Goal: Information Seeking & Learning: Find specific fact

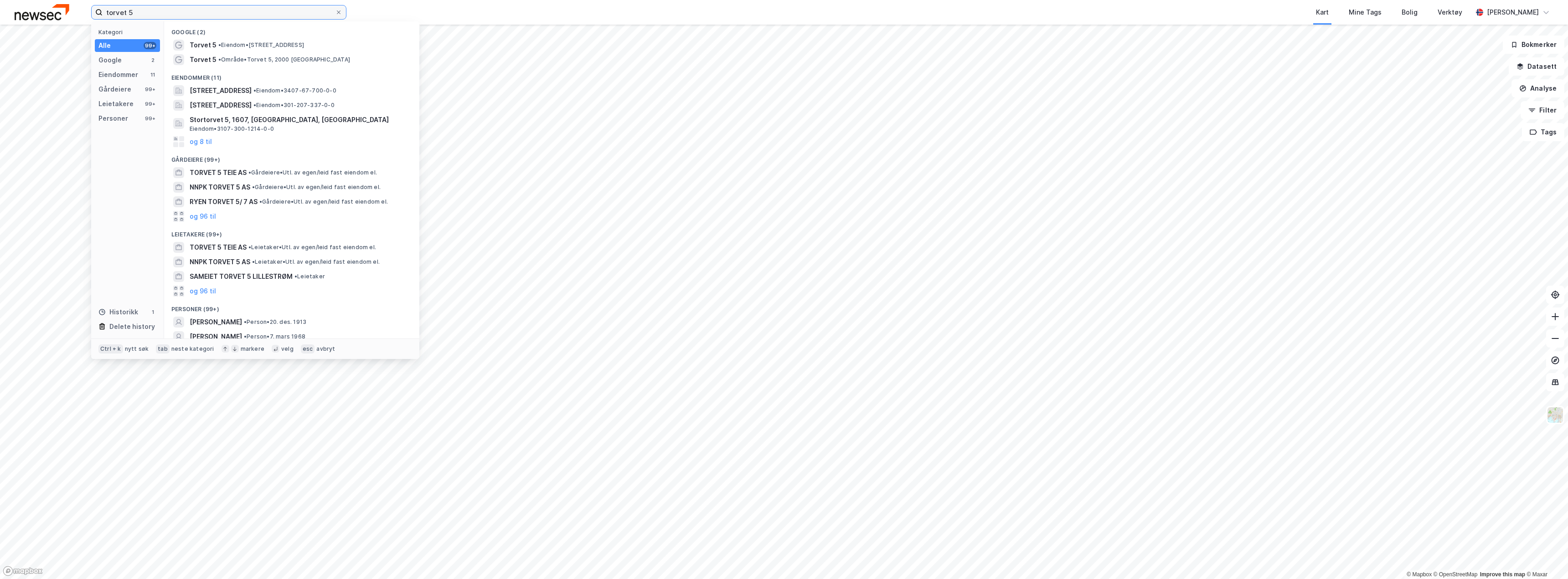
drag, startPoint x: 144, startPoint y: 8, endPoint x: 83, endPoint y: 0, distance: 61.5
click at [83, 0] on div "torvet 5 Kategori Alle 99+ Google 2 Eiendommer 11 Gårdeiere 99+ Leietakere 99+ …" at bounding box center [784, 12] width 1568 height 24
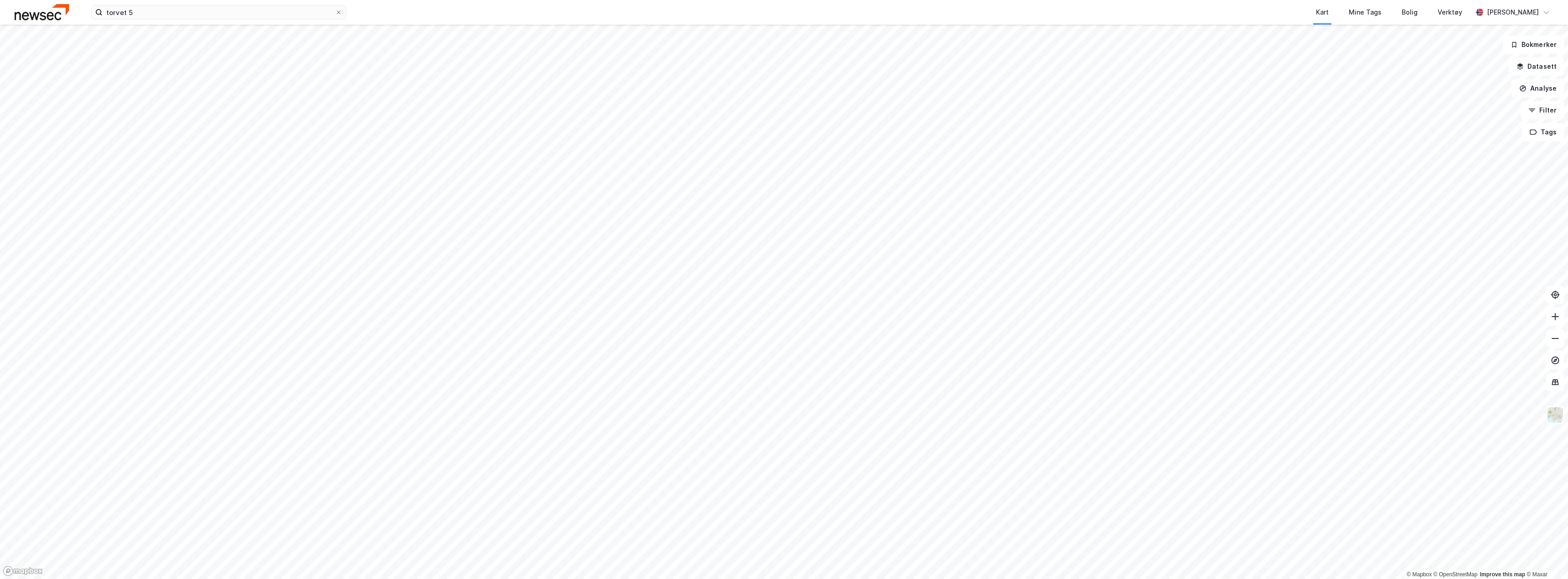
click at [46, 21] on div "torvet 5 Kart Mine Tags [PERSON_NAME] Verktøy [PERSON_NAME]" at bounding box center [784, 12] width 1568 height 24
click at [63, 12] on img at bounding box center [42, 12] width 55 height 16
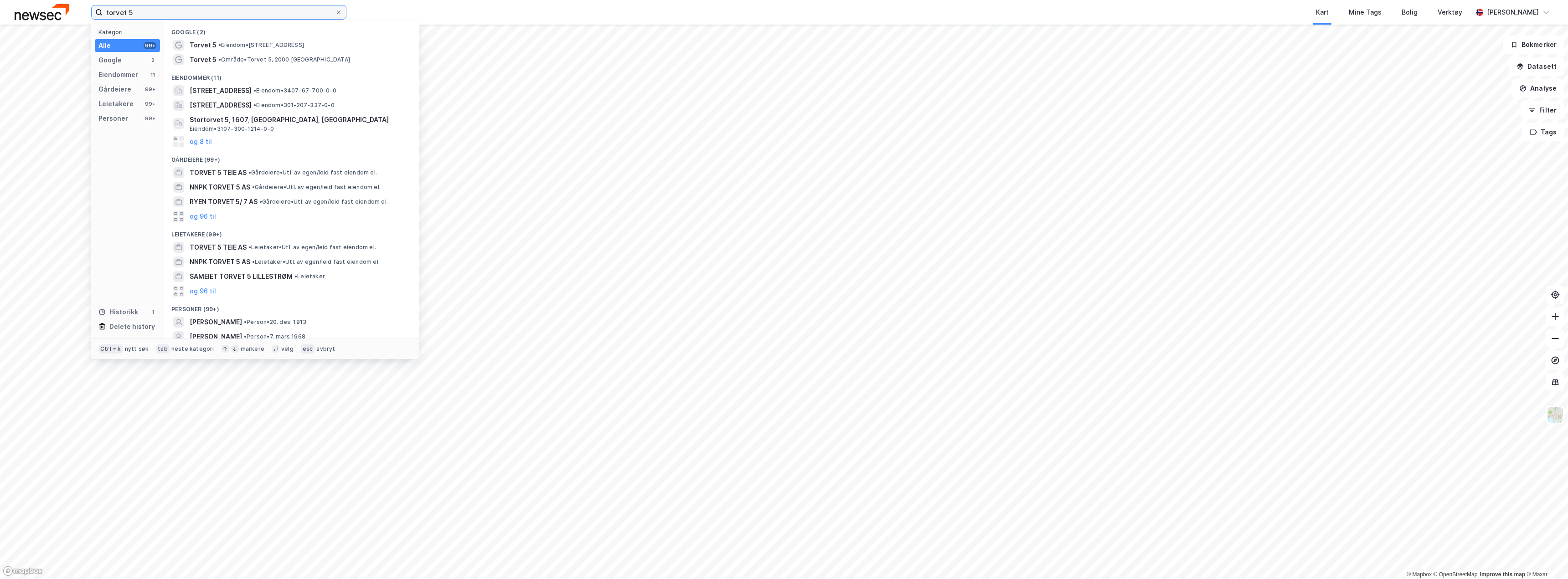
drag, startPoint x: 146, startPoint y: 10, endPoint x: 94, endPoint y: 1, distance: 52.8
click at [96, 1] on div "torvet 5 Kategori Alle 99+ Google 2 Eiendommer 11 Gårdeiere 99+ Leietakere 99+ …" at bounding box center [784, 12] width 1568 height 24
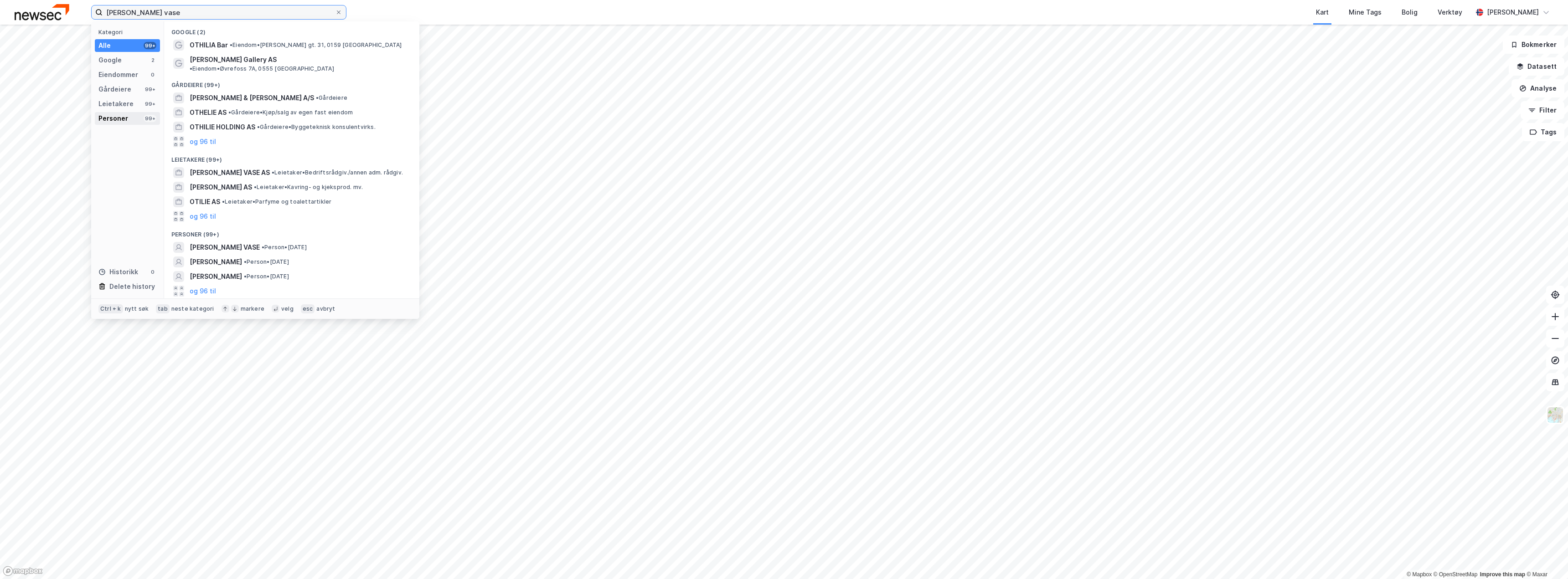
type input "[PERSON_NAME] vase"
click at [129, 120] on div "Personer 99+" at bounding box center [127, 118] width 65 height 13
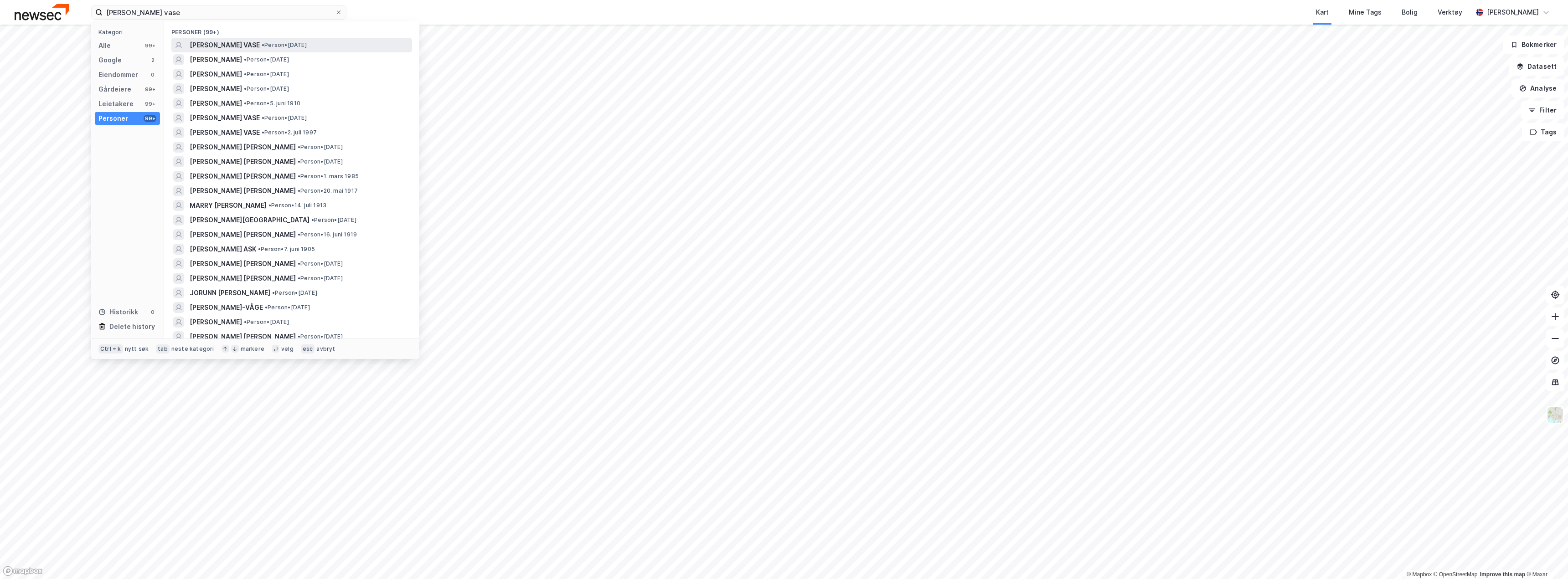
click at [237, 46] on span "[PERSON_NAME] VASE" at bounding box center [225, 45] width 70 height 11
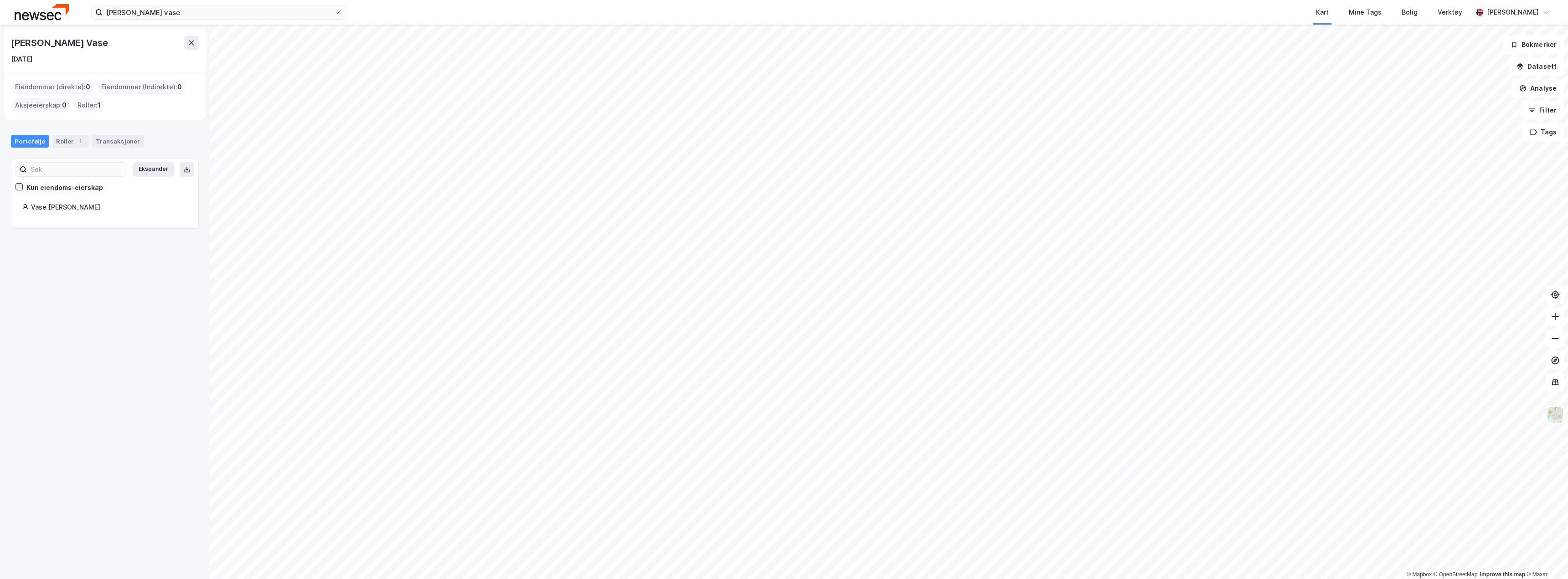
click at [19, 187] on icon at bounding box center [19, 186] width 5 height 3
click at [19, 186] on icon at bounding box center [19, 187] width 6 height 6
click at [338, 13] on icon at bounding box center [338, 12] width 5 height 5
click at [335, 13] on input "[PERSON_NAME] vase" at bounding box center [219, 12] width 233 height 13
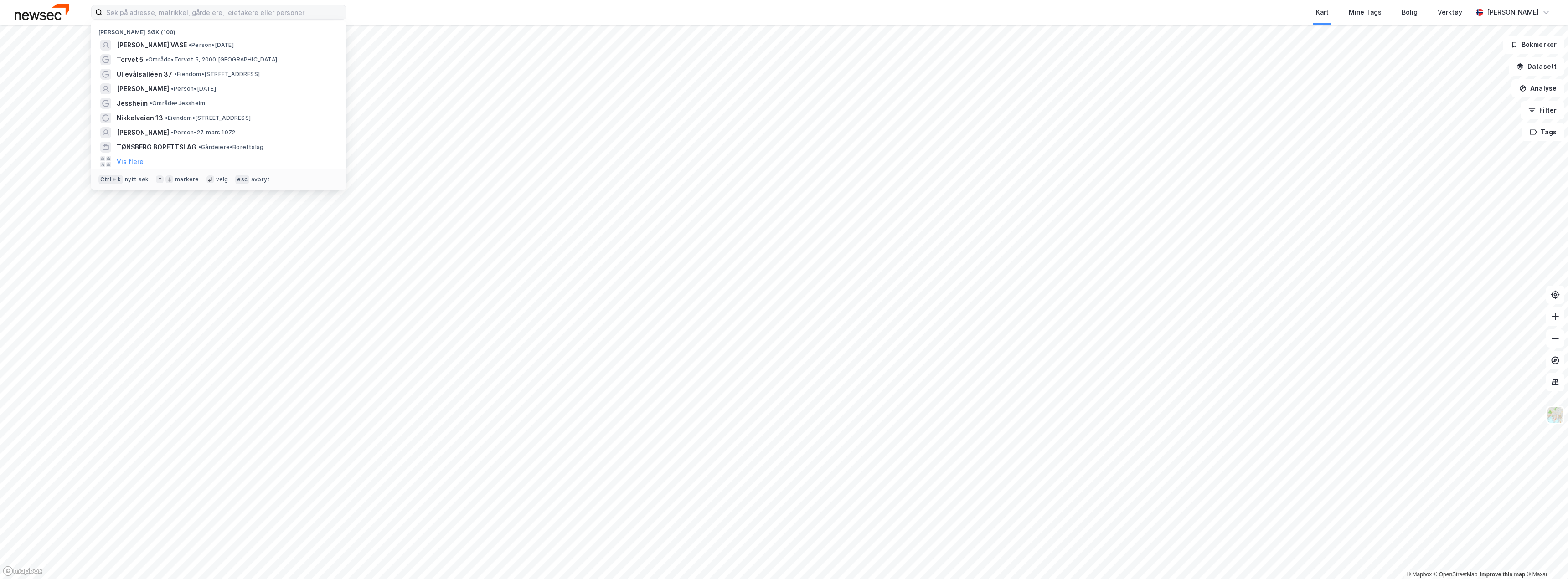
click at [44, 13] on img at bounding box center [42, 12] width 55 height 16
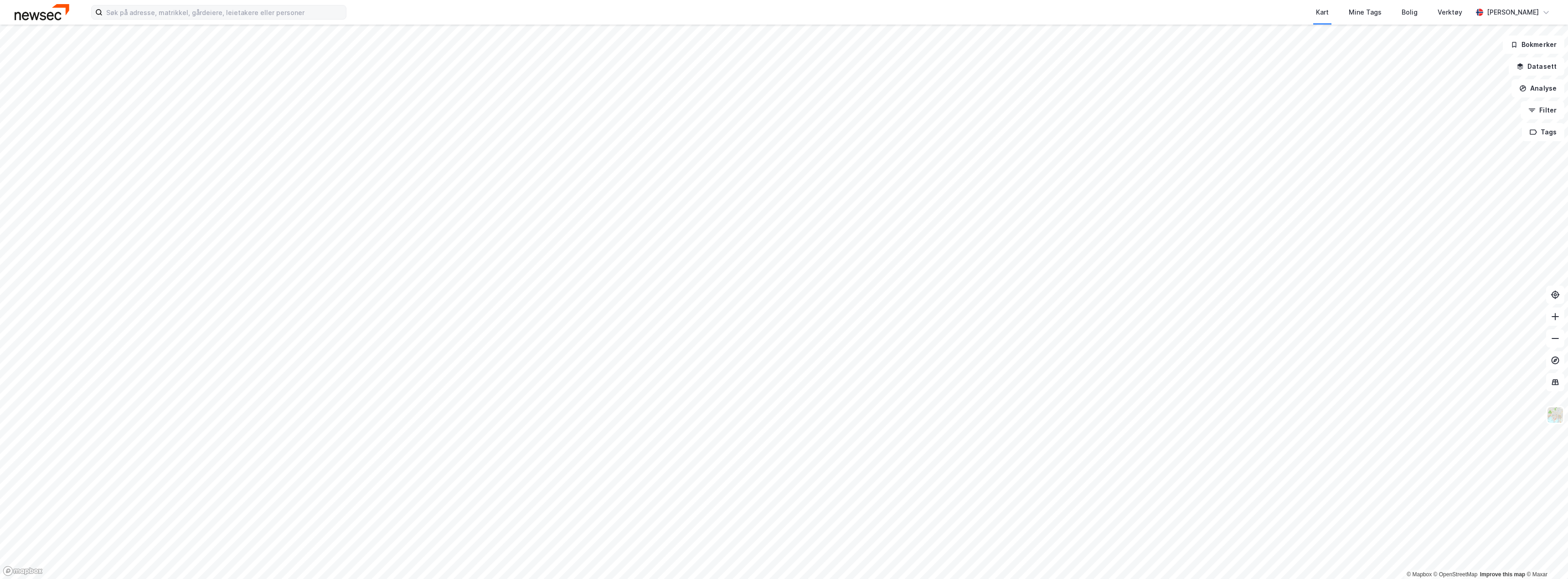
click at [65, 9] on img at bounding box center [42, 12] width 55 height 16
